Goal: Task Accomplishment & Management: Use online tool/utility

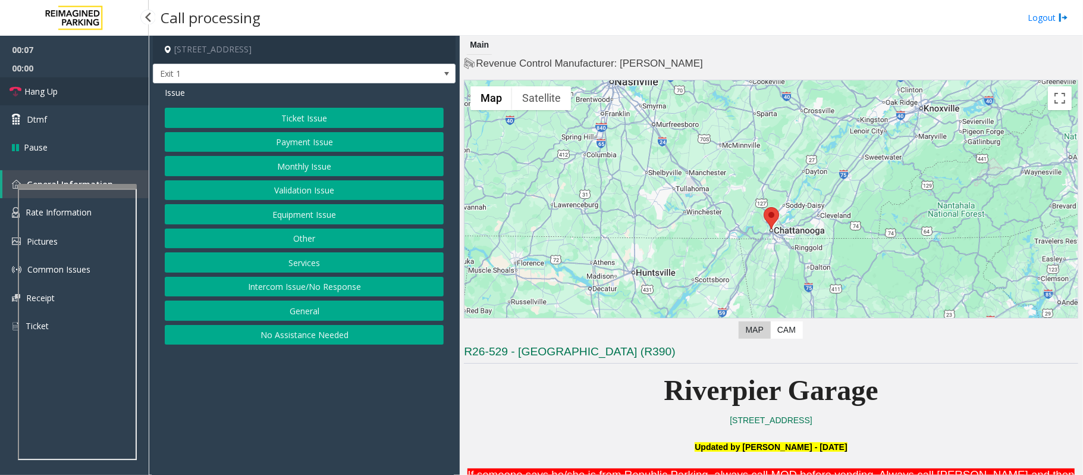
click at [67, 82] on link "Hang Up" at bounding box center [74, 91] width 149 height 28
click at [300, 290] on button "Intercom Issue/No Response" at bounding box center [304, 287] width 279 height 20
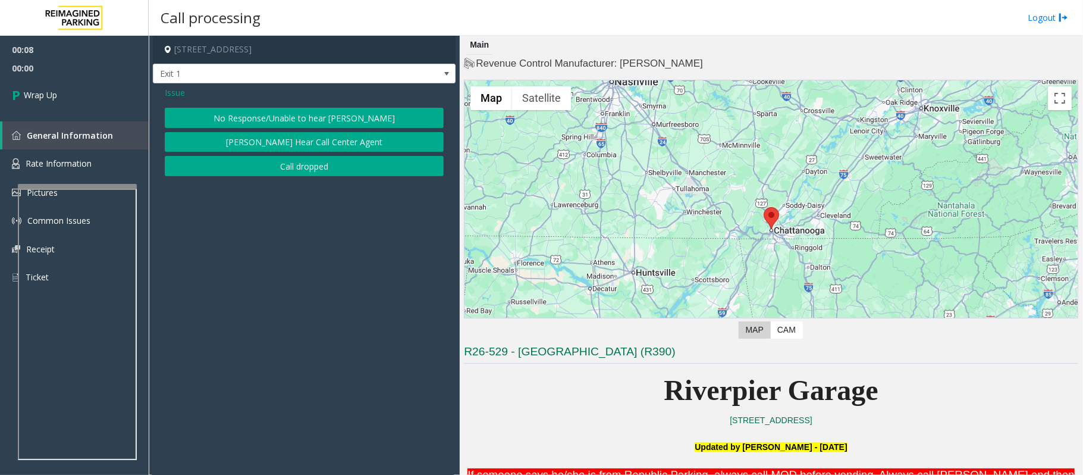
click at [274, 114] on button "No Response/Unable to hear [PERSON_NAME]" at bounding box center [304, 118] width 279 height 20
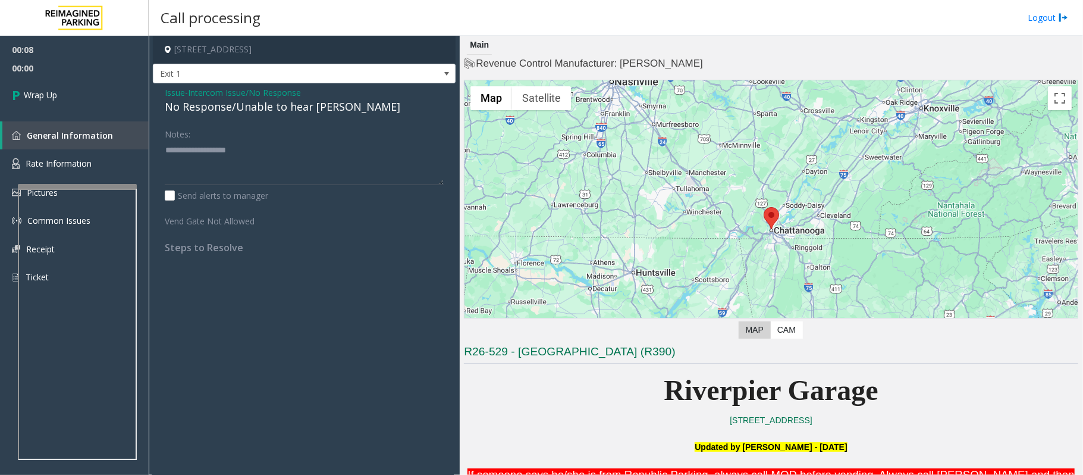
click at [253, 104] on div "No Response/Unable to hear [PERSON_NAME]" at bounding box center [304, 107] width 279 height 16
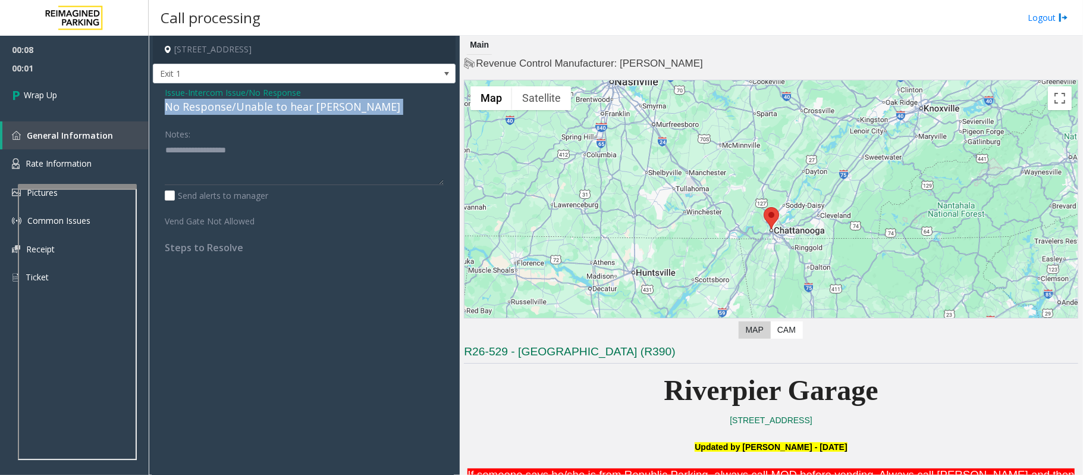
click at [253, 104] on div "No Response/Unable to hear [PERSON_NAME]" at bounding box center [304, 107] width 279 height 16
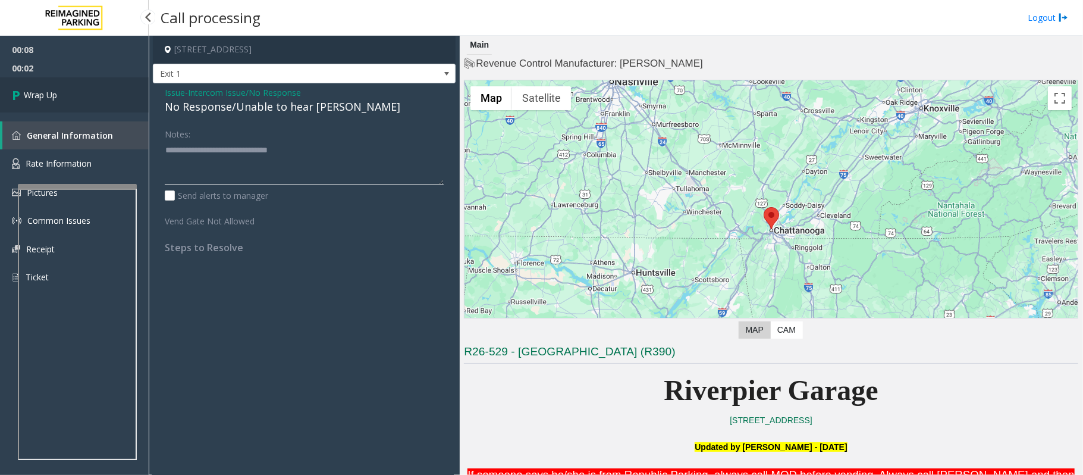
type textarea "**********"
click at [87, 98] on link "Wrap Up" at bounding box center [74, 94] width 149 height 35
